Goal: Find specific page/section: Find specific page/section

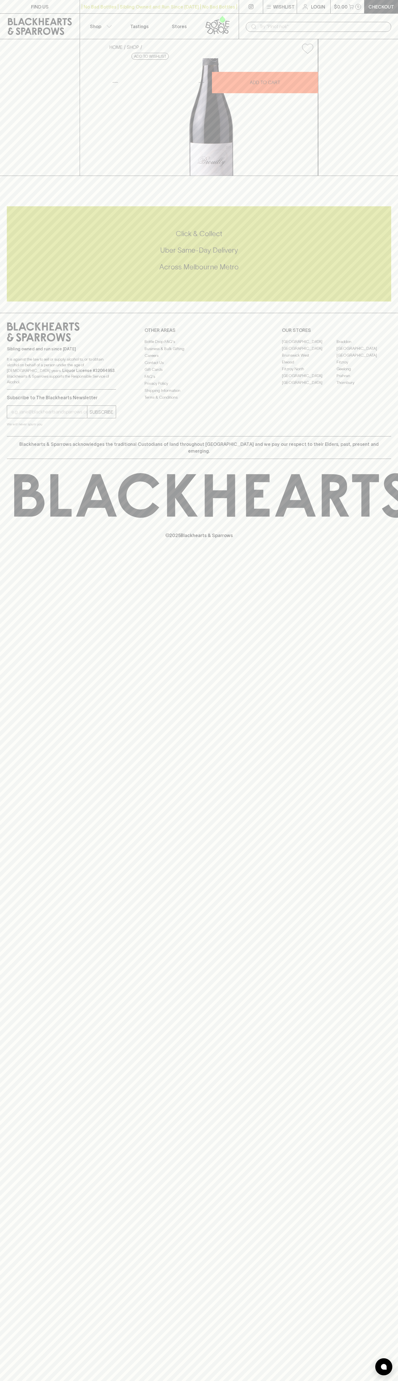
click at [350, 12] on button "$0.00 0" at bounding box center [347, 6] width 34 height 13
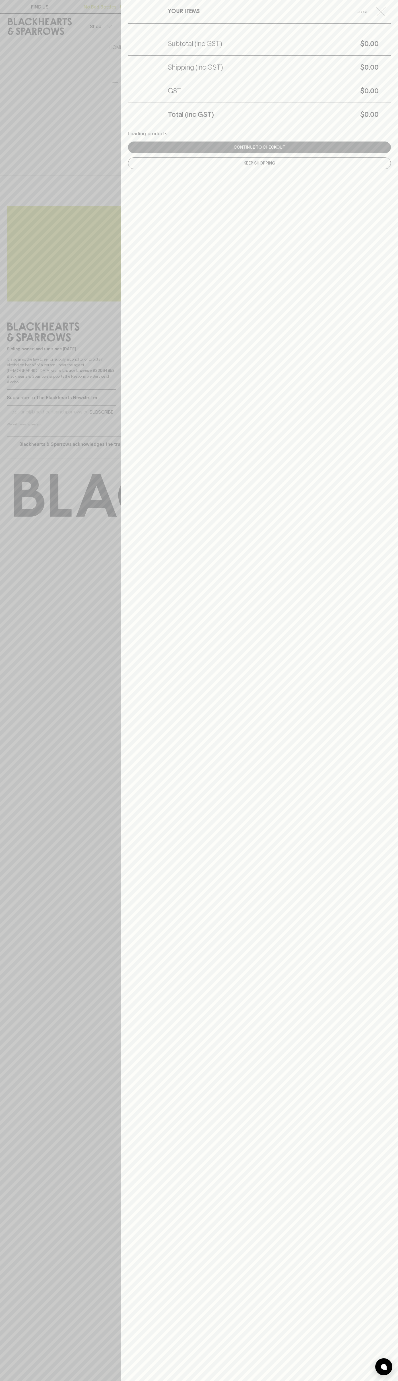
click at [381, 115] on div "Total (inc GST) $0.00" at bounding box center [259, 114] width 263 height 23
click at [221, 1381] on html "FIND US | No Bad Bottles | Sibling Owned and Run Since 2006 | No Bad Bottles | …" at bounding box center [199, 690] width 398 height 1381
click at [21, 996] on div at bounding box center [199, 690] width 398 height 1381
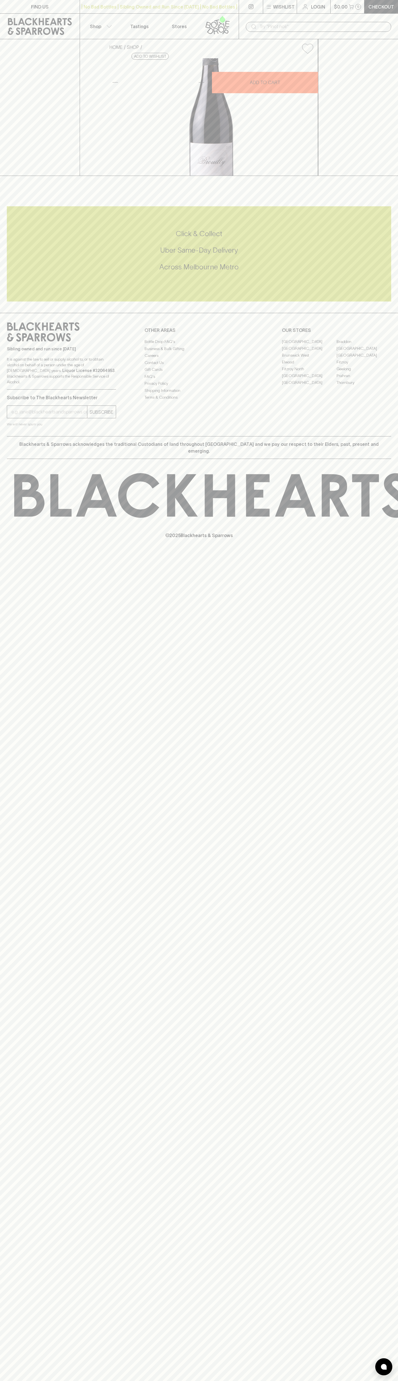
click at [363, 365] on link "Fitzroy" at bounding box center [363, 362] width 55 height 7
